Goal: Information Seeking & Learning: Learn about a topic

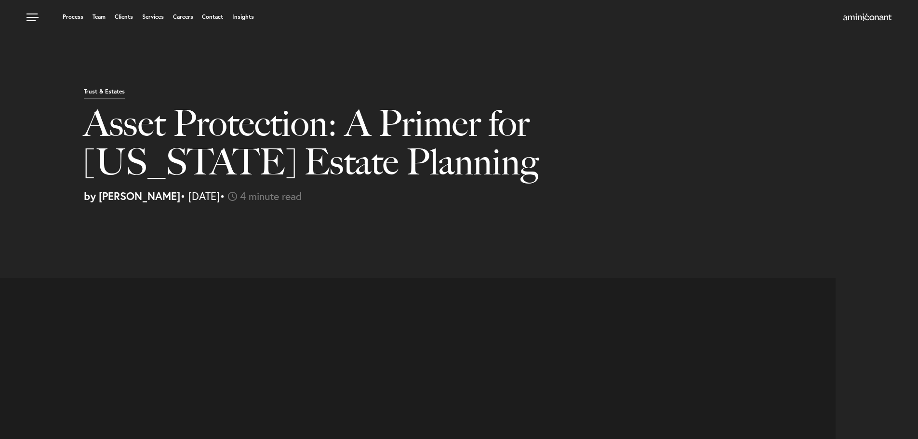
select select "US"
select select "Austin"
select select "Business and Civil Litigation"
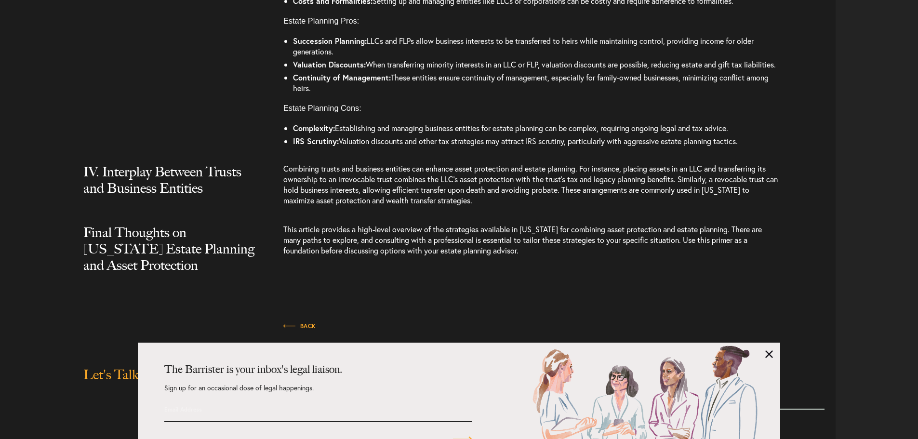
scroll to position [1837, 0]
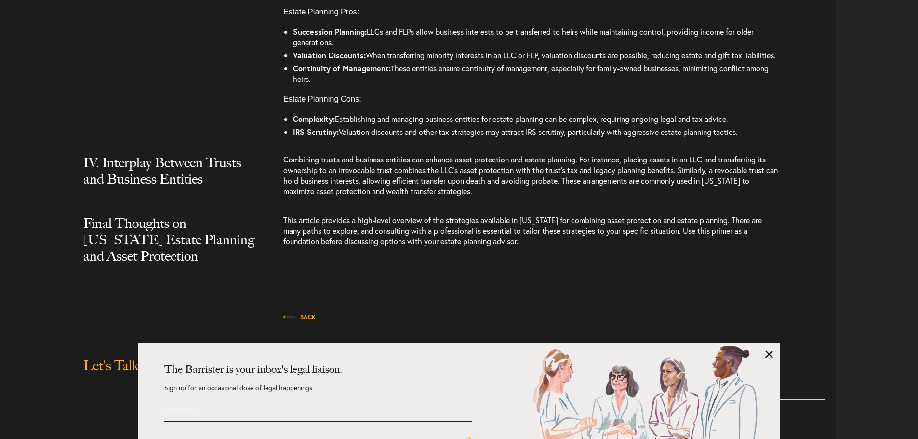
click at [765, 358] on div "The Barrister is your inbox's legal liaison. Sign up for an occasional dose of …" at bounding box center [459, 391] width 643 height 96
click at [767, 357] on link at bounding box center [770, 354] width 8 height 8
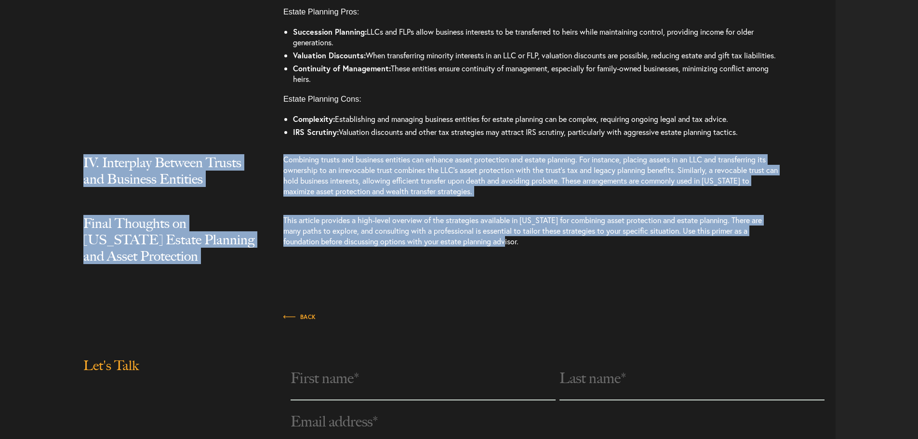
drag, startPoint x: 678, startPoint y: 264, endPoint x: 83, endPoint y: 182, distance: 600.5
click at [83, 182] on div "IV. Interplay Between Trusts and Business Entities" at bounding box center [179, 180] width 207 height 52
drag, startPoint x: 82, startPoint y: 179, endPoint x: 485, endPoint y: 268, distance: 413.2
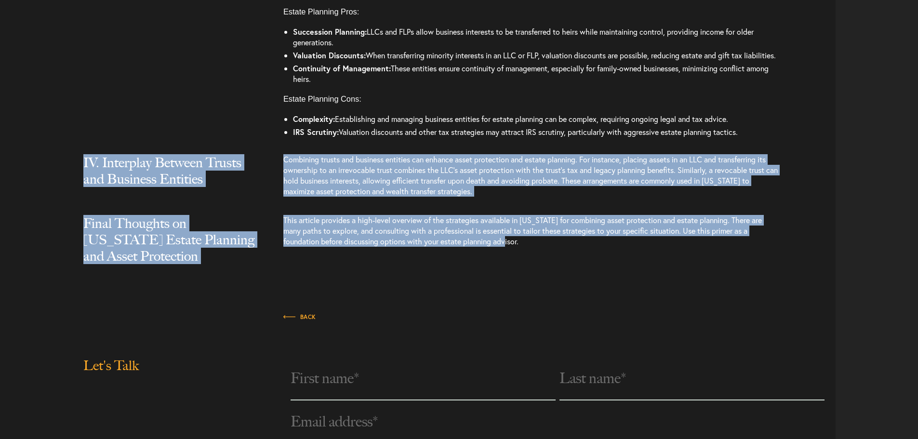
click at [486, 256] on p "This article provides a high-level overview of the strategies available in [US_…" at bounding box center [531, 235] width 497 height 41
drag, startPoint x: 486, startPoint y: 268, endPoint x: 77, endPoint y: 186, distance: 417.9
click at [77, 185] on div "IV. Interplay Between Trusts and Business Entities" at bounding box center [179, 180] width 207 height 52
click at [76, 181] on div "IV. Interplay Between Trusts and Business Entities" at bounding box center [179, 180] width 207 height 52
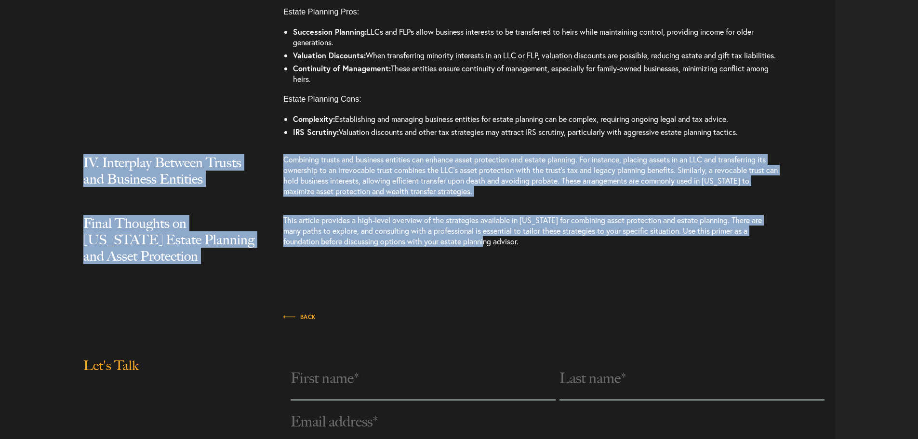
drag, startPoint x: 77, startPoint y: 176, endPoint x: 470, endPoint y: 283, distance: 407.7
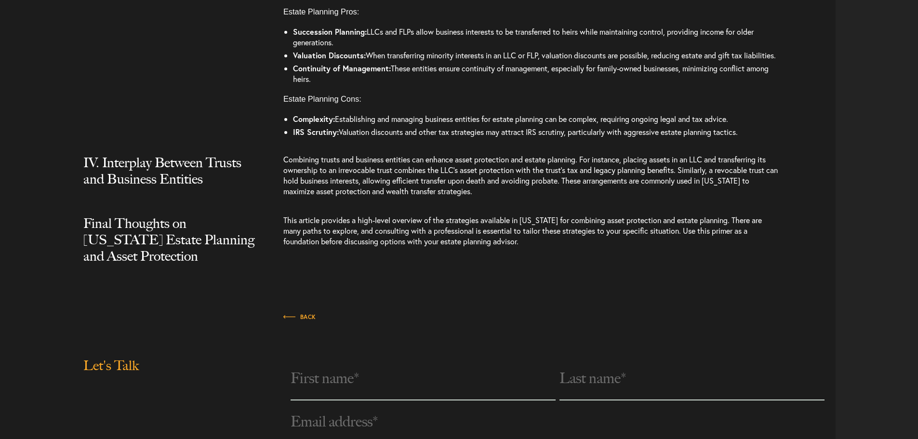
click at [501, 279] on div "Final Thoughts on [US_STATE] Estate Planning and Asset Protection This article …" at bounding box center [421, 249] width 829 height 68
click at [503, 256] on p "This article provides a high-level overview of the strategies available in [US_…" at bounding box center [531, 235] width 497 height 41
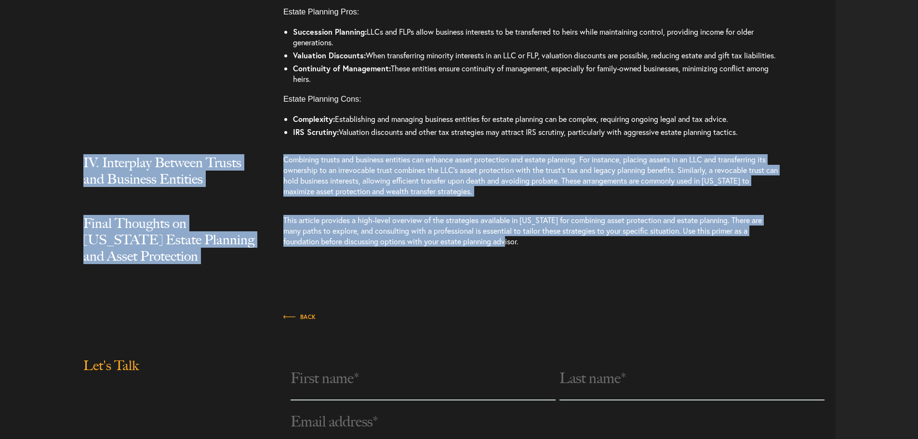
drag, startPoint x: 499, startPoint y: 262, endPoint x: 78, endPoint y: 183, distance: 428.2
click at [78, 183] on div "IV. Interplay Between Trusts and Business Entities" at bounding box center [179, 180] width 207 height 52
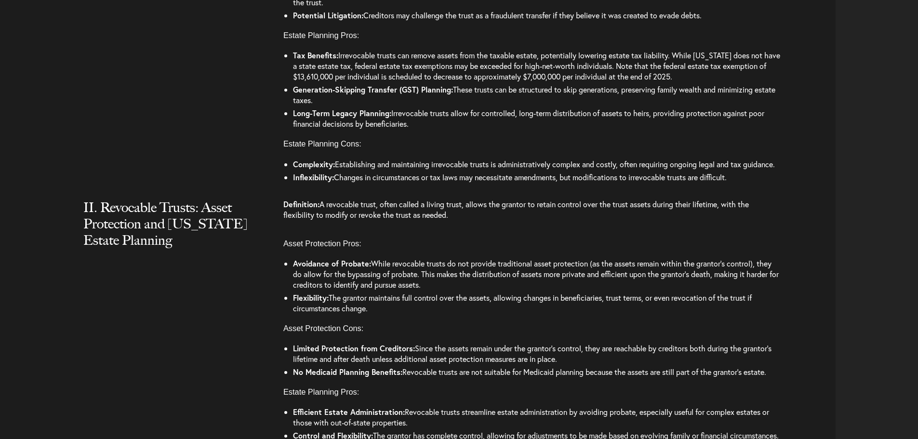
scroll to position [1537, 0]
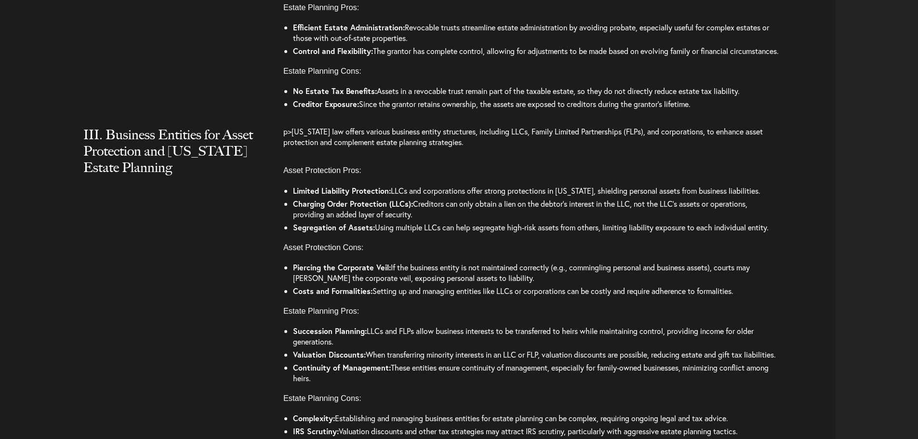
click at [533, 174] on div "p>[US_STATE] law offers various business entity structures, including LLCs, Fam…" at bounding box center [559, 285] width 553 height 319
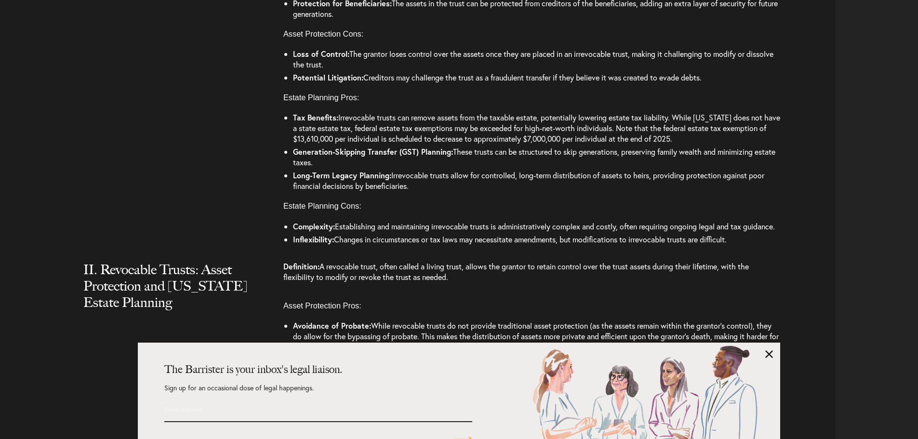
scroll to position [1094, 0]
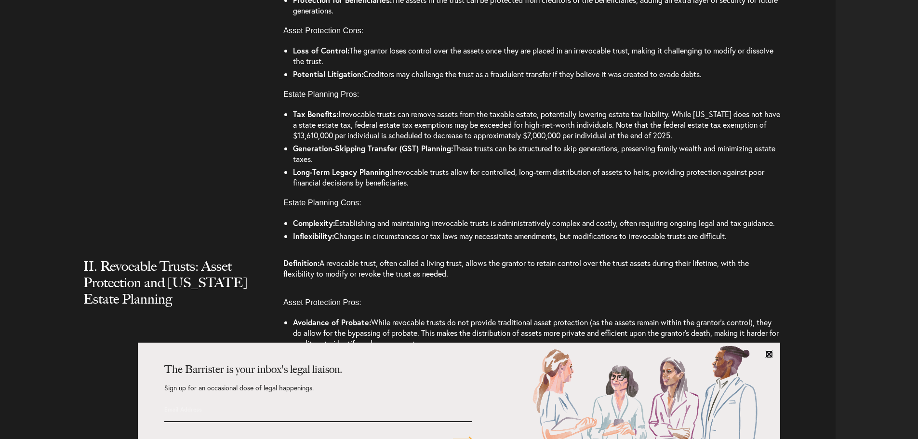
click at [768, 356] on link at bounding box center [770, 354] width 8 height 8
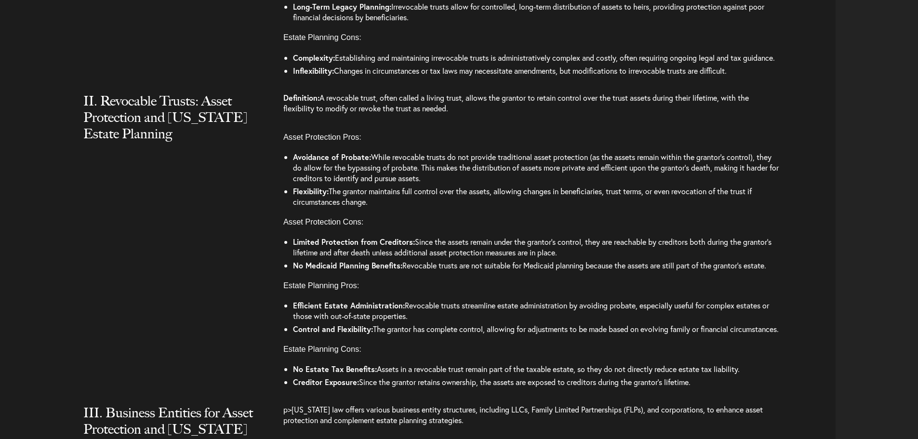
scroll to position [1269, 0]
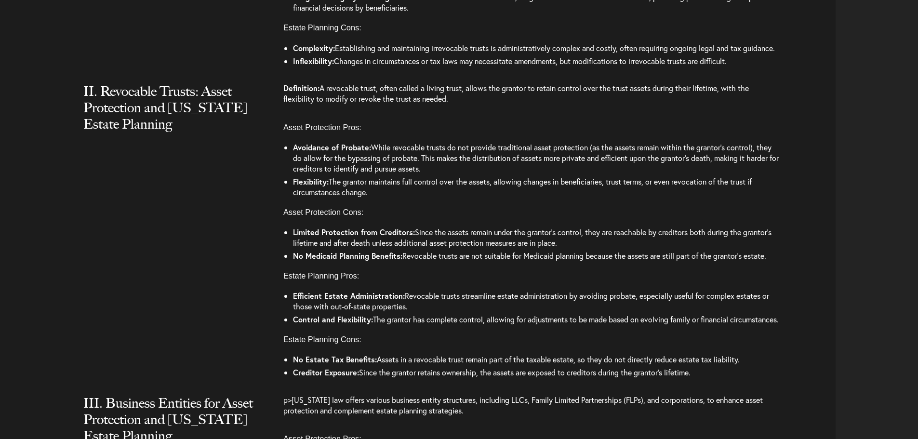
click at [473, 214] on h3 "Asset Protection Cons:" at bounding box center [559, 212] width 553 height 11
click at [495, 122] on h3 "Asset Protection Pros:" at bounding box center [559, 127] width 553 height 11
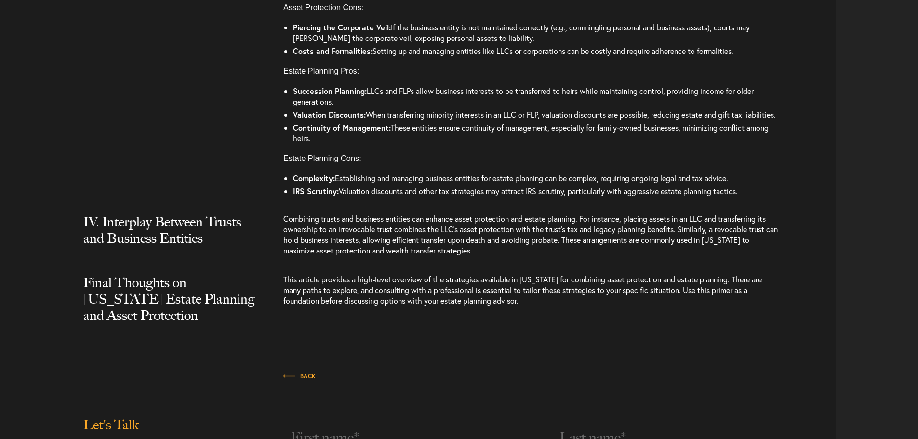
scroll to position [1743, 0]
